Goal: Use online tool/utility

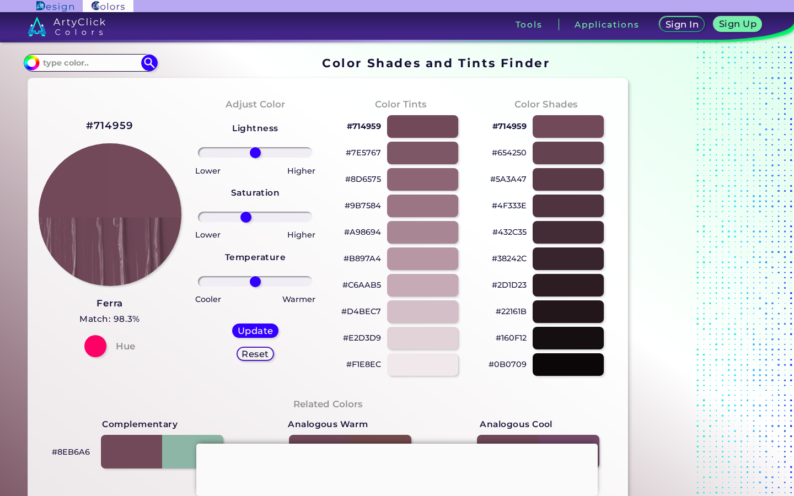
drag, startPoint x: 254, startPoint y: 216, endPoint x: 246, endPoint y: 217, distance: 8.3
type input "-18"
click at [246, 217] on input "range" at bounding box center [255, 217] width 115 height 11
click at [269, 280] on input "range" at bounding box center [255, 281] width 115 height 11
drag, startPoint x: 271, startPoint y: 280, endPoint x: 234, endPoint y: 277, distance: 37.1
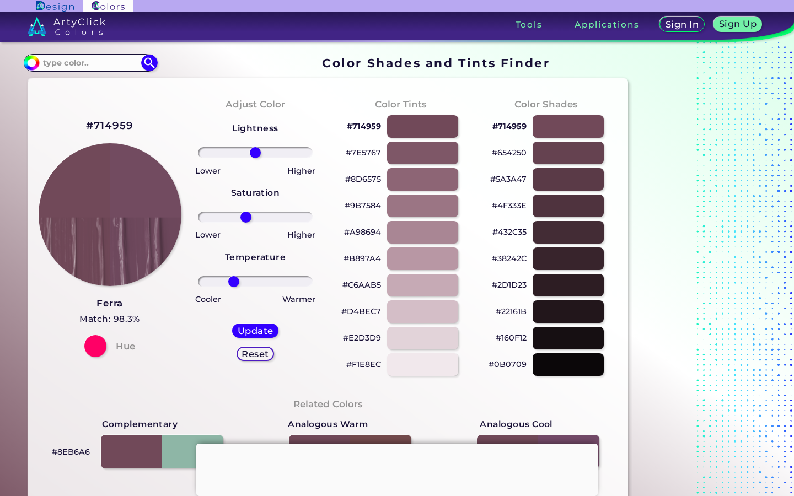
click at [234, 277] on input "range" at bounding box center [255, 281] width 115 height 11
drag, startPoint x: 234, startPoint y: 282, endPoint x: 216, endPoint y: 282, distance: 17.7
type input "-74"
click at [216, 282] on input "range" at bounding box center [255, 281] width 115 height 11
drag, startPoint x: 248, startPoint y: 218, endPoint x: 221, endPoint y: 217, distance: 26.5
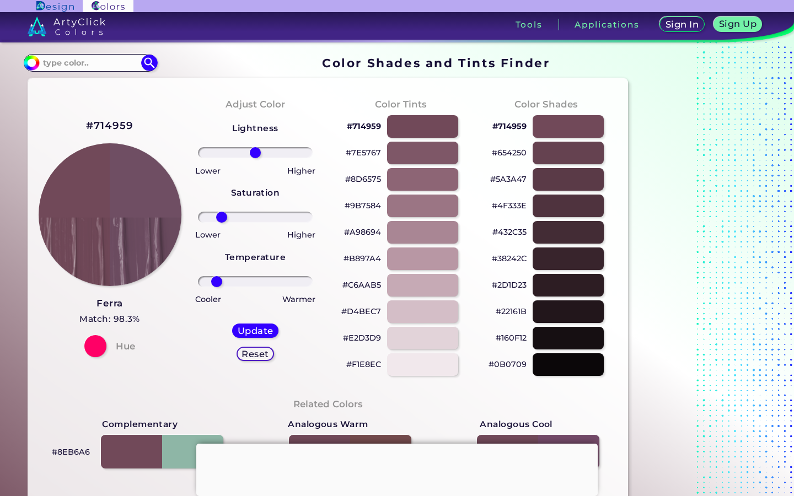
click at [221, 217] on input "range" at bounding box center [255, 217] width 115 height 11
drag, startPoint x: 221, startPoint y: 217, endPoint x: 236, endPoint y: 227, distance: 17.9
type input "-37"
click at [236, 223] on input "range" at bounding box center [255, 217] width 115 height 11
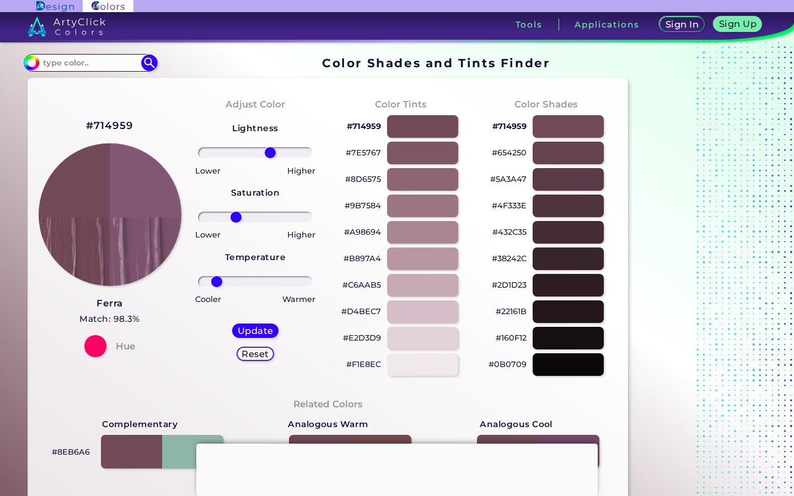
drag, startPoint x: 250, startPoint y: 155, endPoint x: 270, endPoint y: 159, distance: 20.8
type input "29"
click at [270, 158] on input "range" at bounding box center [255, 152] width 115 height 11
